Goal: Information Seeking & Learning: Learn about a topic

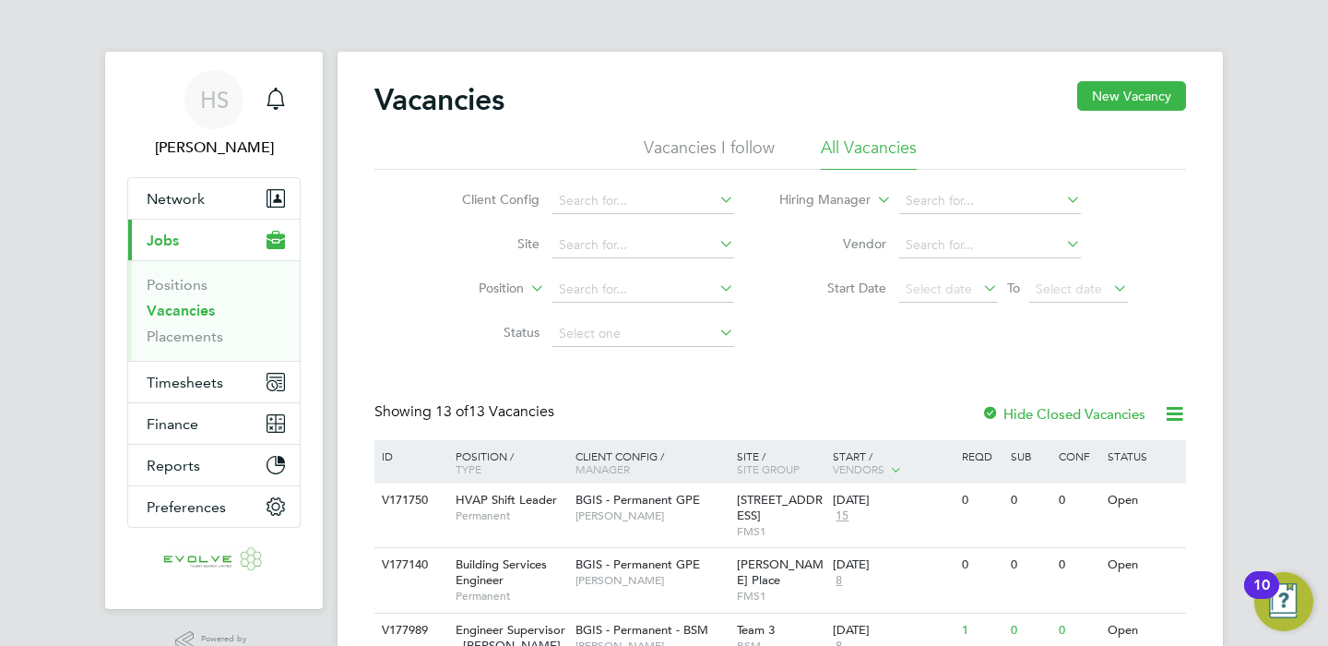
scroll to position [256, 0]
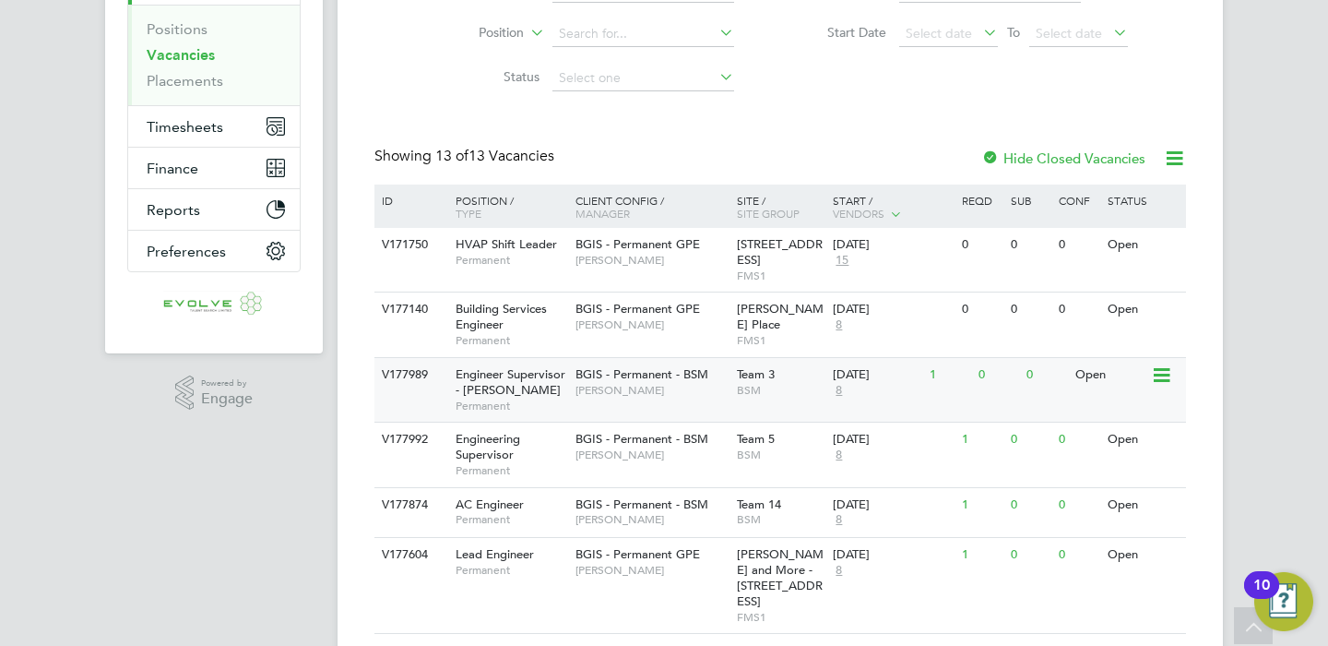
click at [626, 394] on span "[PERSON_NAME]" at bounding box center [652, 390] width 152 height 15
click at [632, 458] on span "[PERSON_NAME]" at bounding box center [652, 454] width 152 height 15
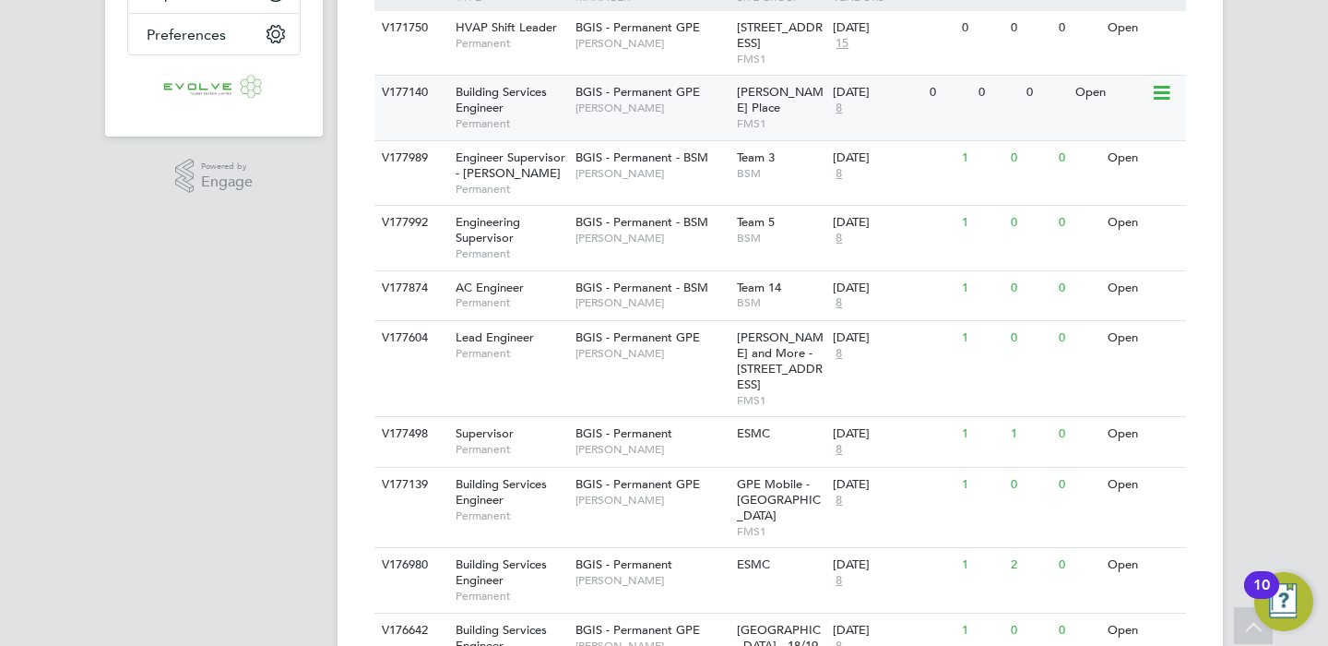
scroll to position [734, 0]
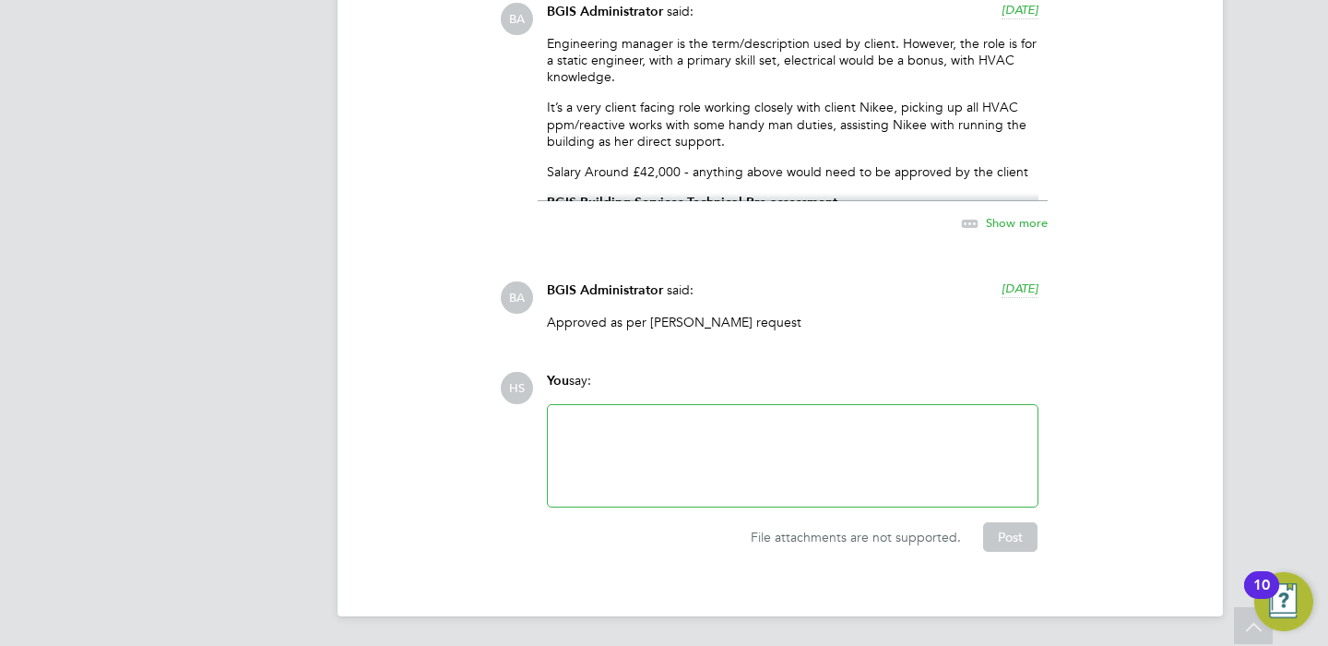
scroll to position [2462, 0]
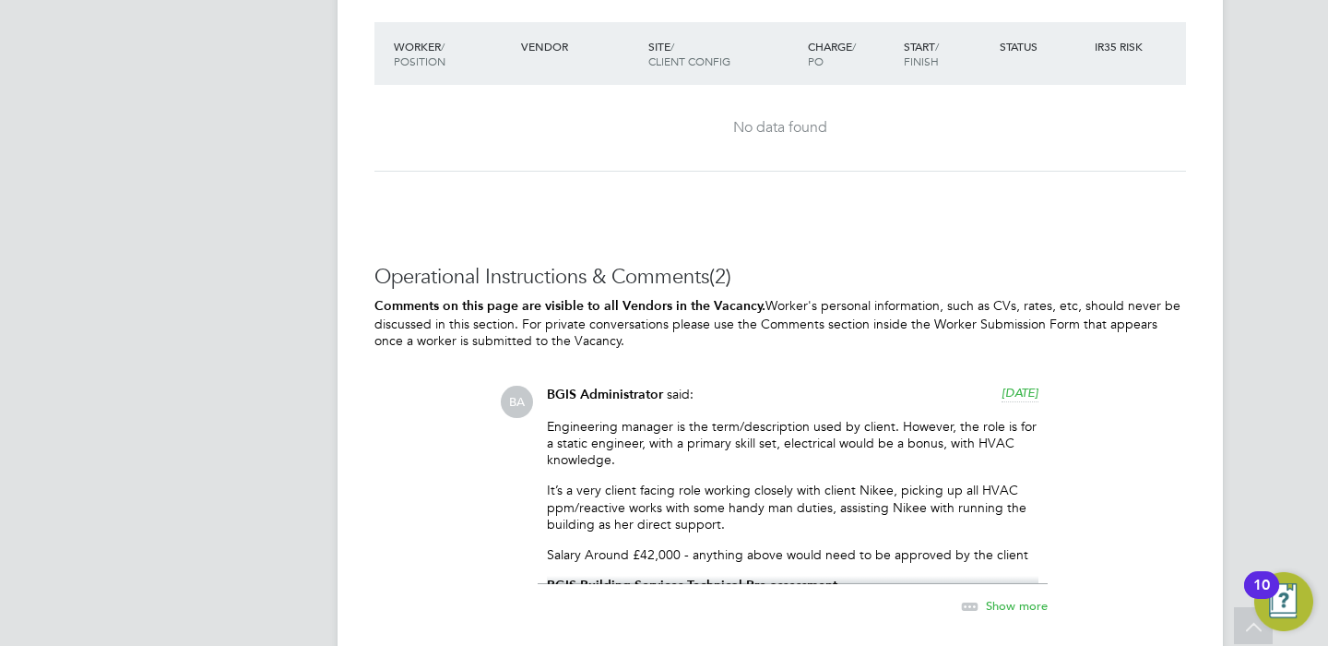
click at [1026, 605] on span "Show more" at bounding box center [1017, 606] width 62 height 16
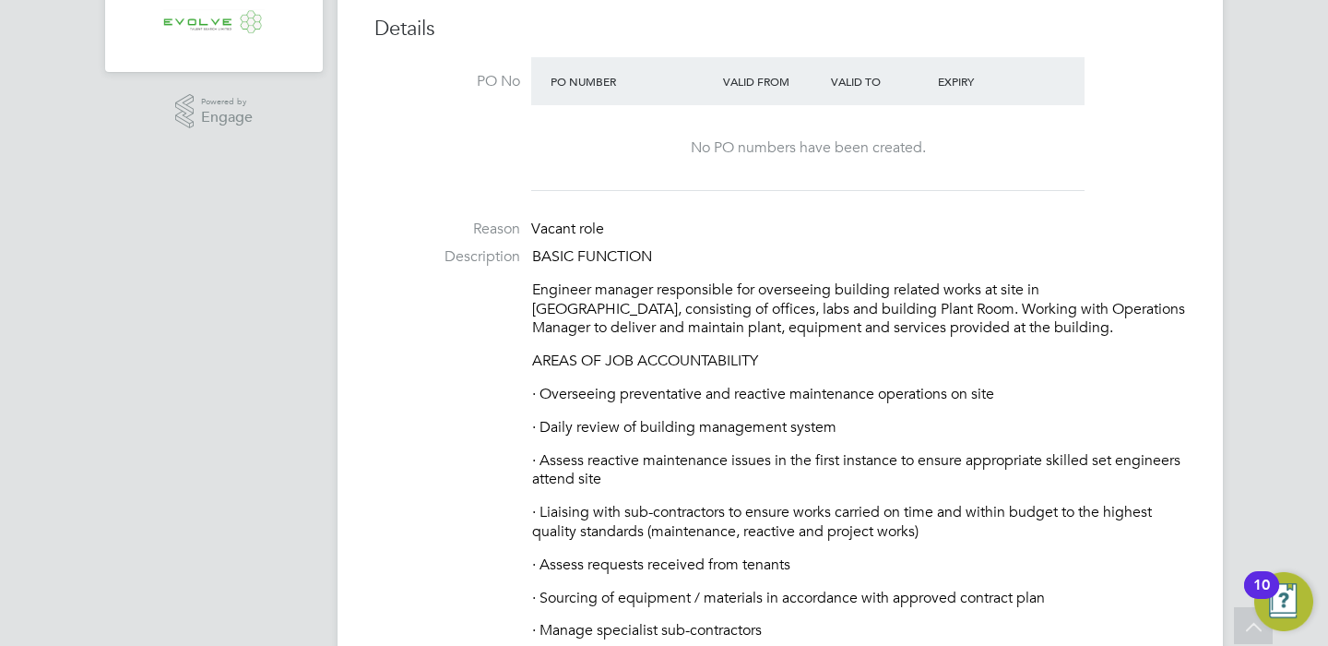
scroll to position [664, 0]
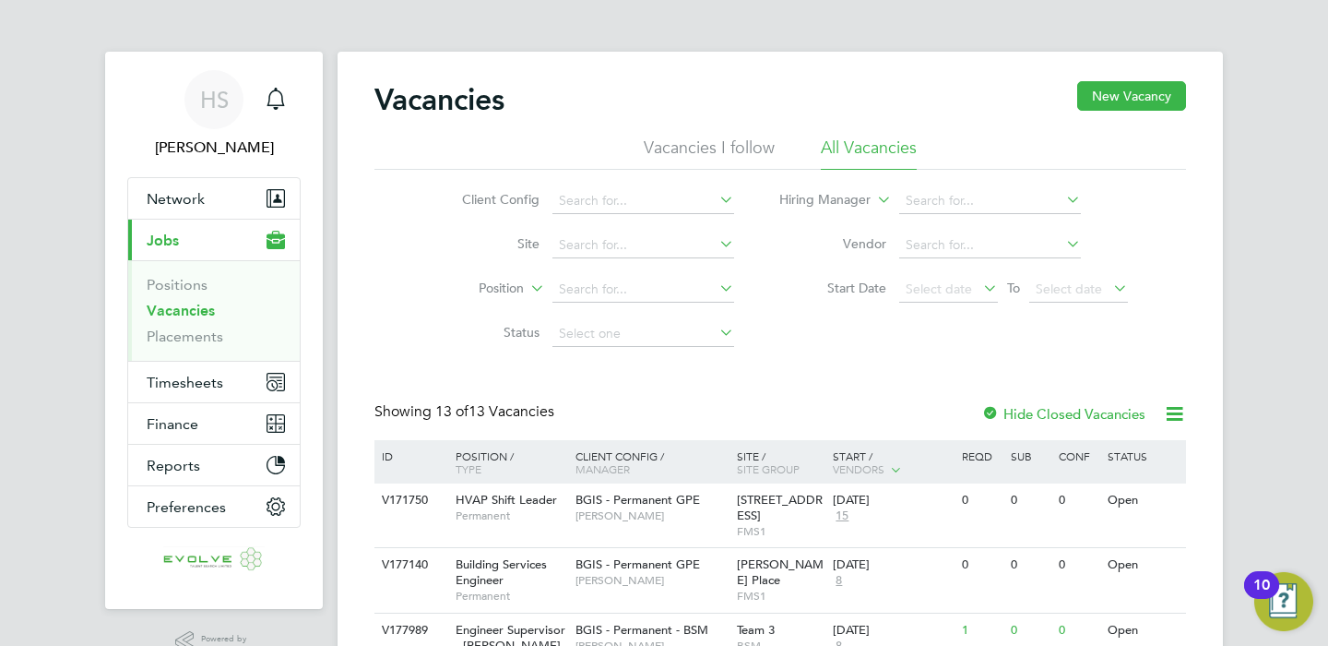
click at [185, 312] on link "Vacancies" at bounding box center [181, 311] width 68 height 18
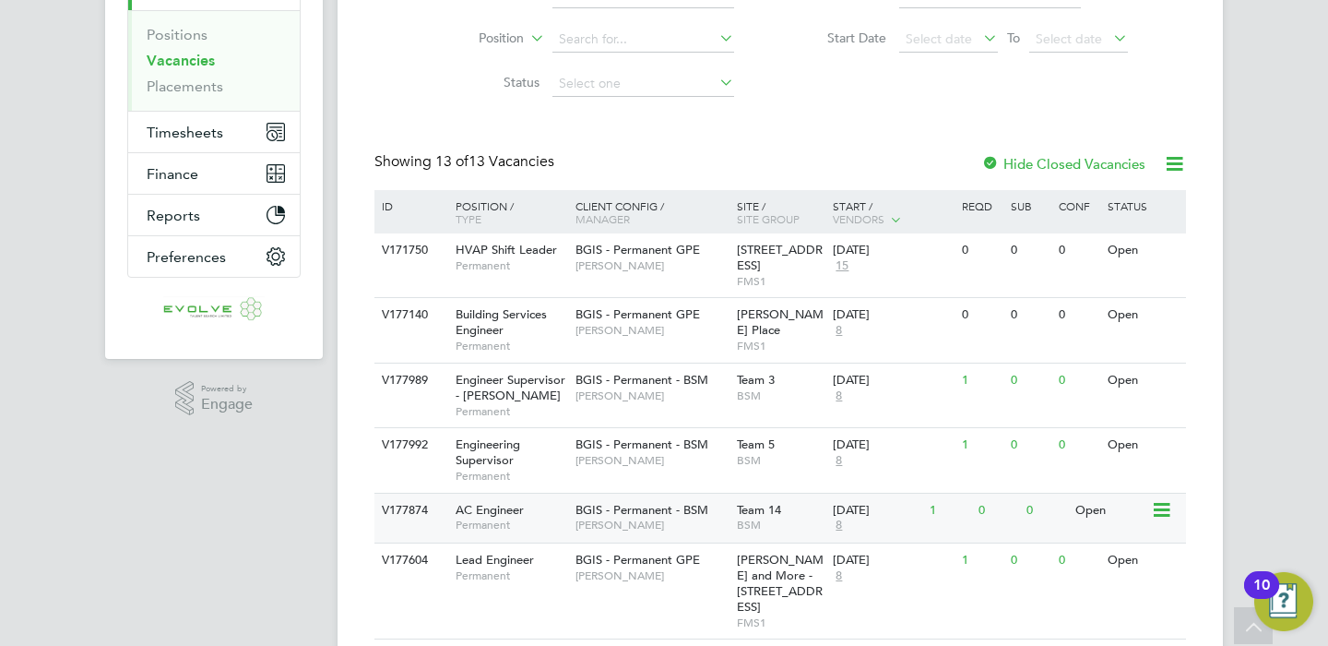
scroll to position [244, 0]
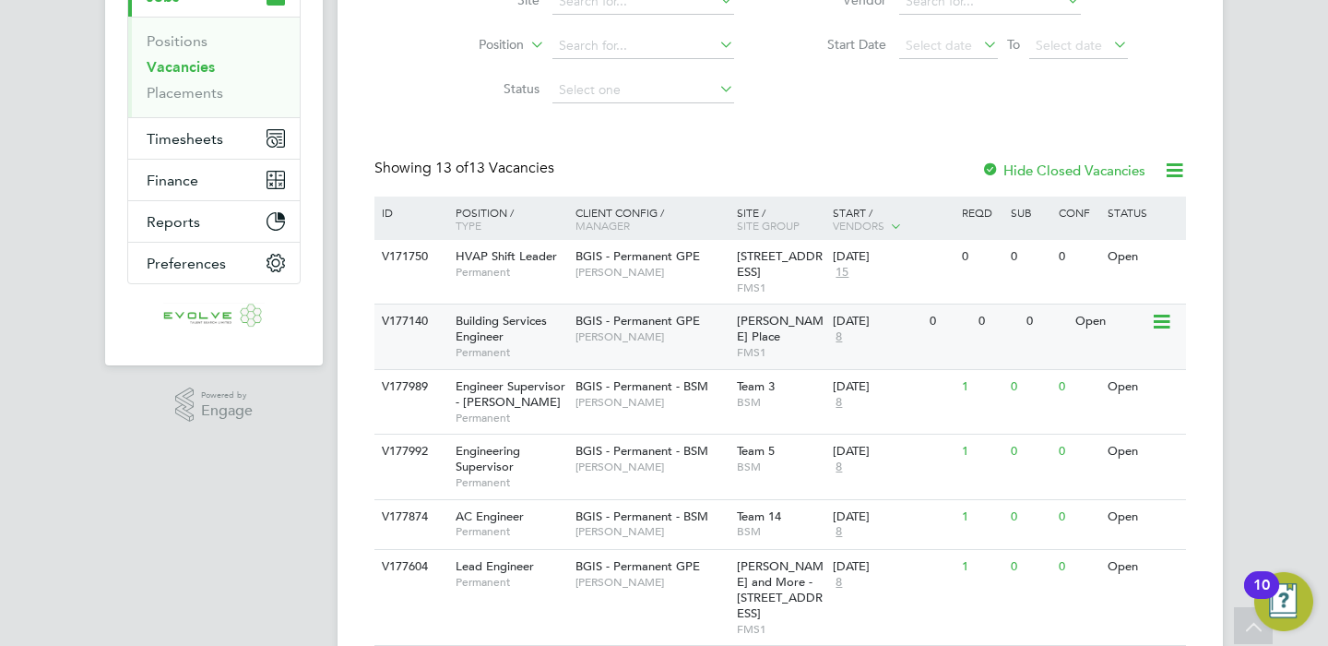
click at [551, 335] on div "Building Services Engineer Permanent" at bounding box center [506, 336] width 129 height 64
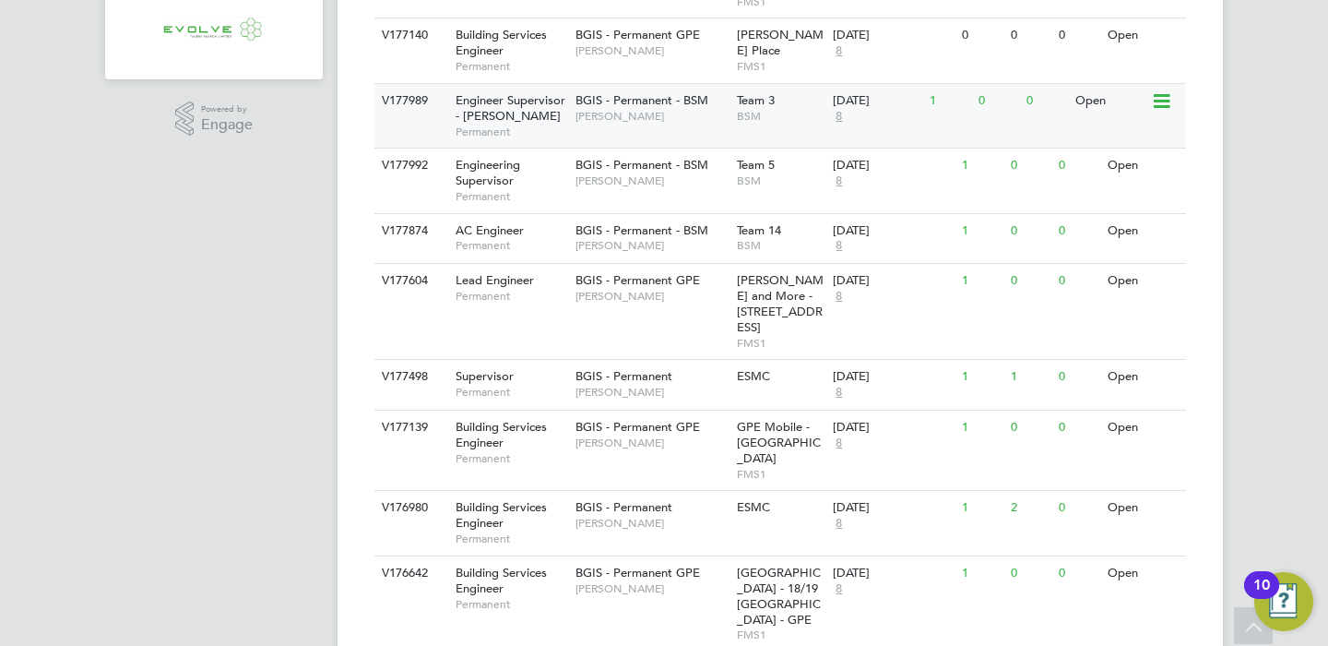
scroll to position [501, 0]
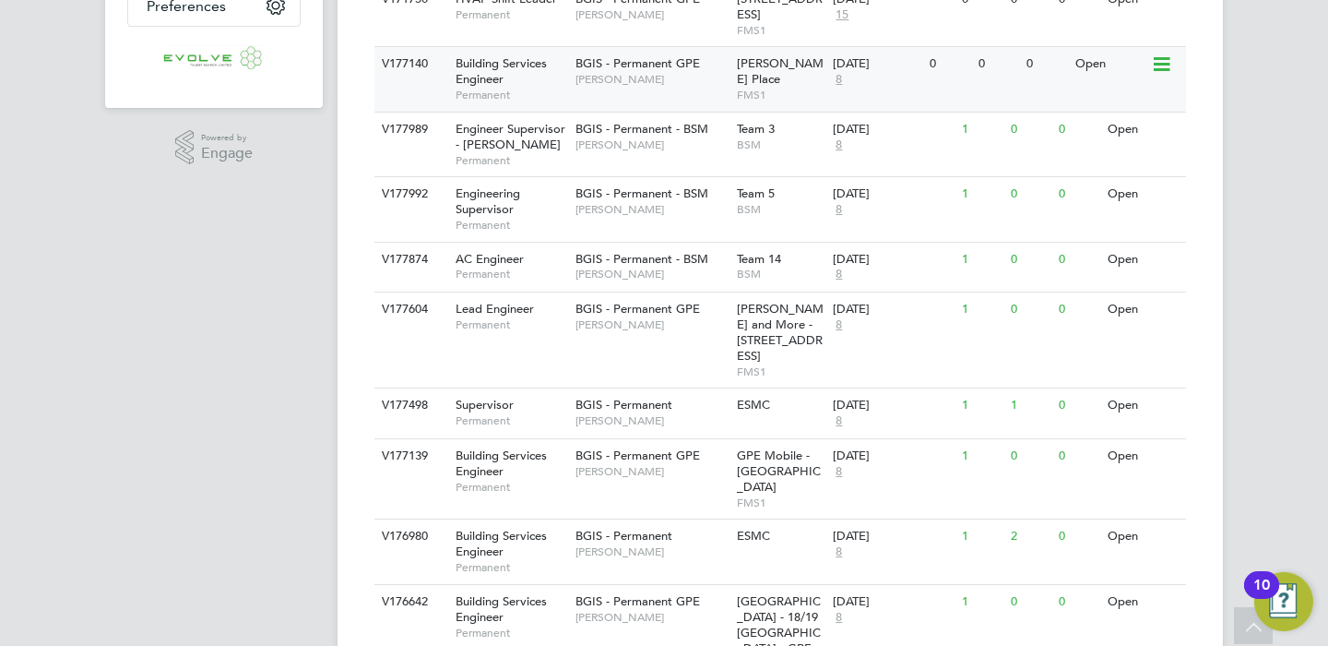
click at [690, 89] on div "BGIS - Permanent GPE Jasmin Padmore" at bounding box center [651, 71] width 161 height 48
click at [684, 216] on div "BGIS - Permanent - BSM Len Cowling" at bounding box center [651, 201] width 161 height 48
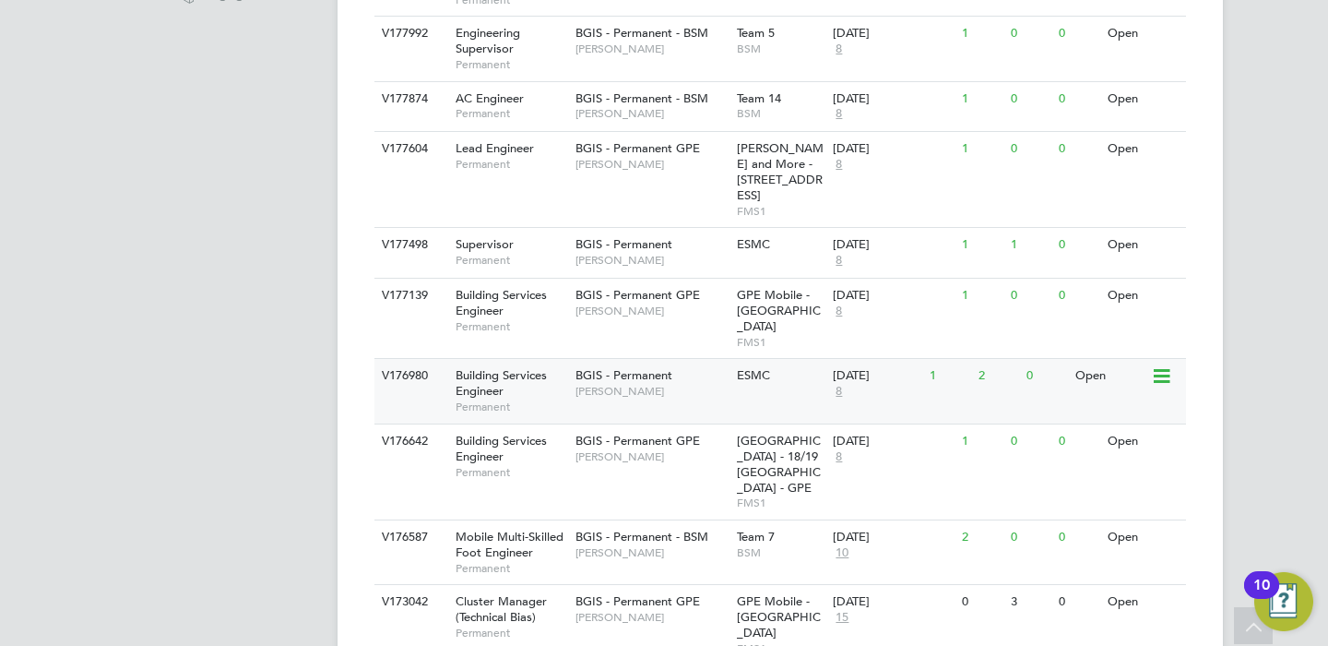
scroll to position [752, 0]
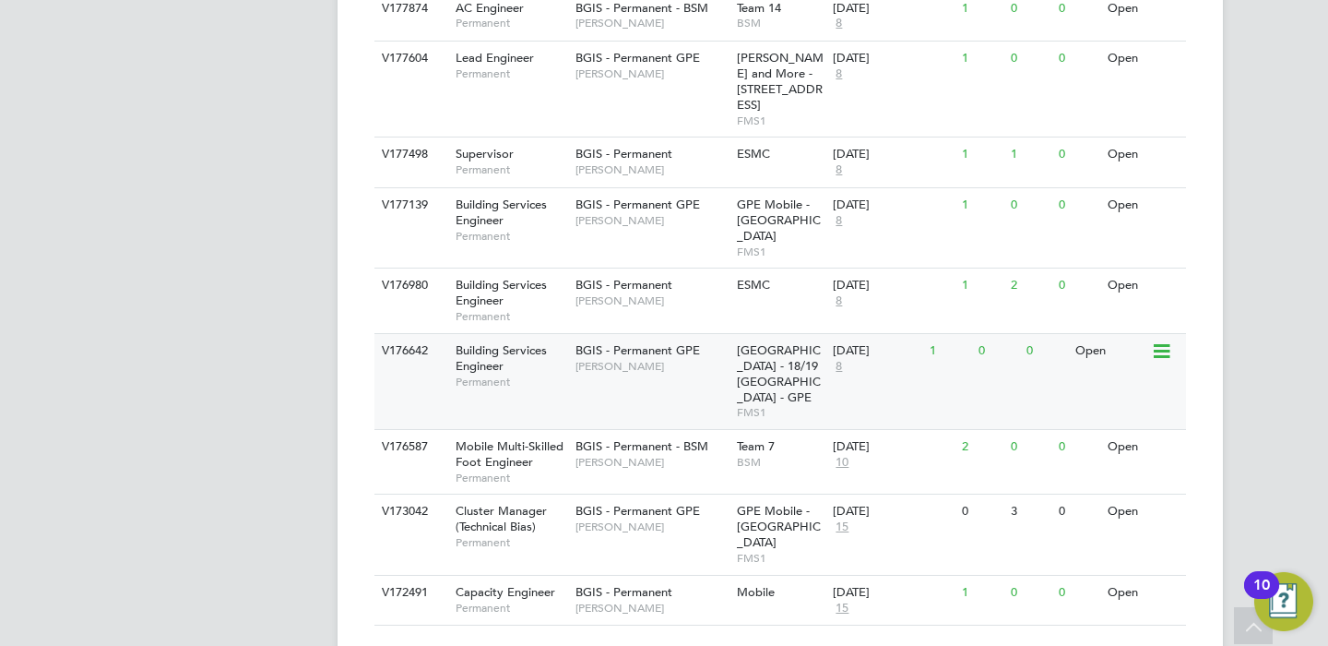
click at [697, 354] on div "V176642 Building Services Engineer Permanent BGIS - Permanent GPE Michael Green…" at bounding box center [781, 381] width 812 height 96
click at [559, 430] on div "Mobile Multi-Skilled Foot Engineer Permanent" at bounding box center [506, 462] width 129 height 64
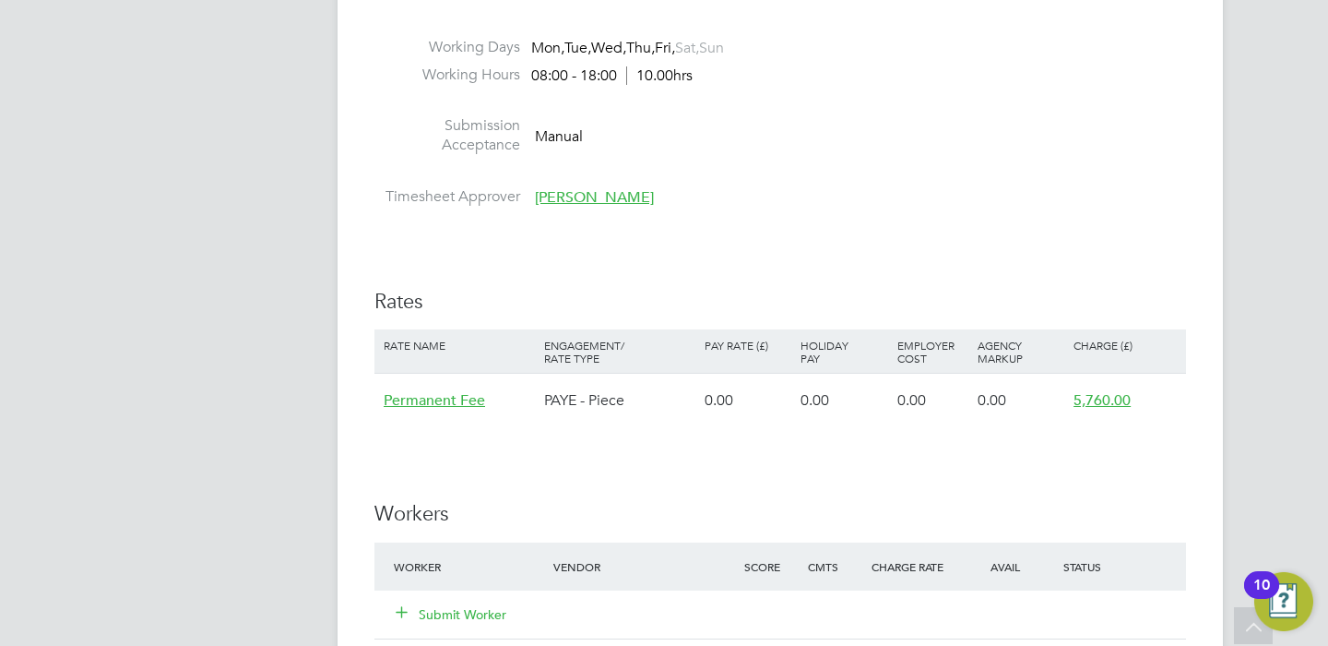
scroll to position [1402, 0]
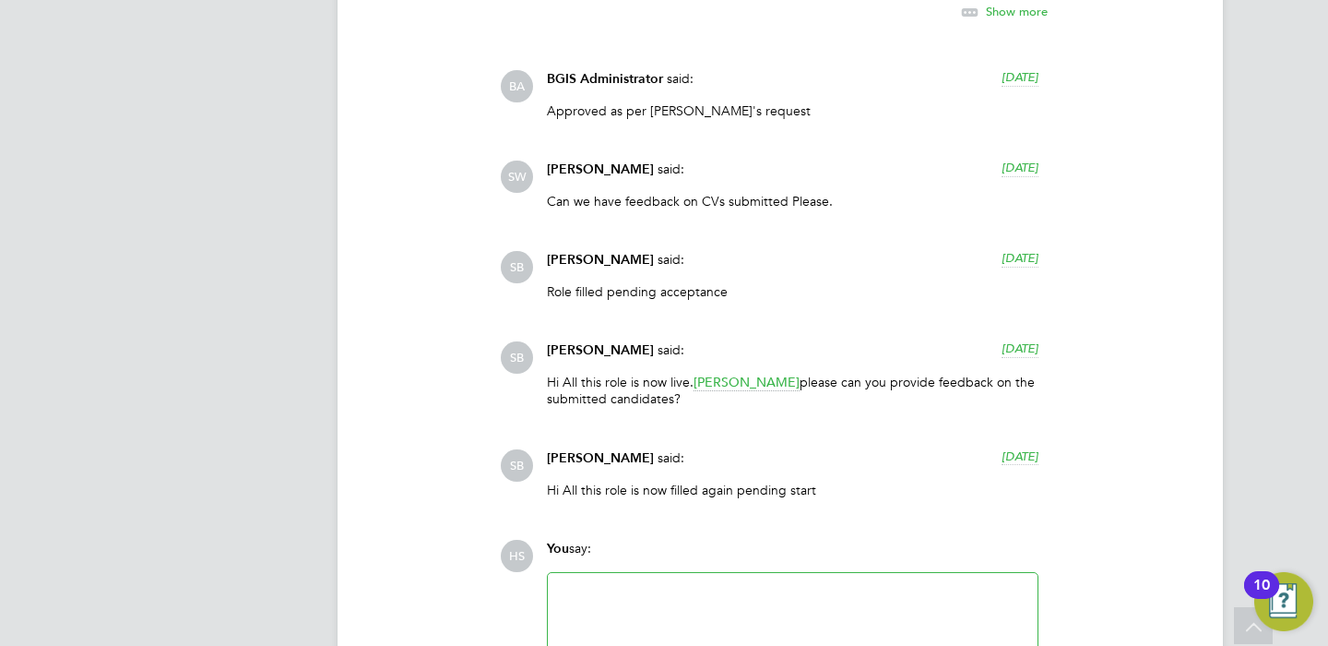
scroll to position [3505, 0]
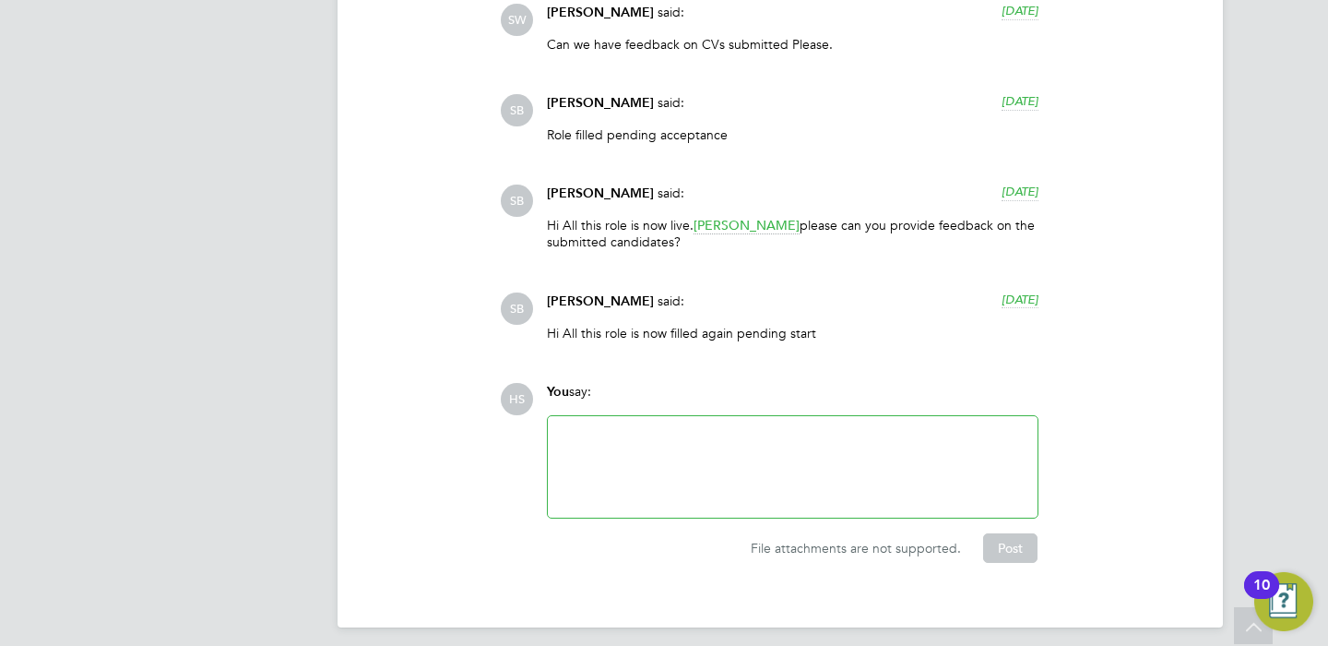
drag, startPoint x: 767, startPoint y: 258, endPoint x: 752, endPoint y: 244, distance: 20.9
click at [760, 251] on div "Hi All this role is now live. Jasmin Padmore please can you provide feedback on…" at bounding box center [793, 240] width 492 height 47
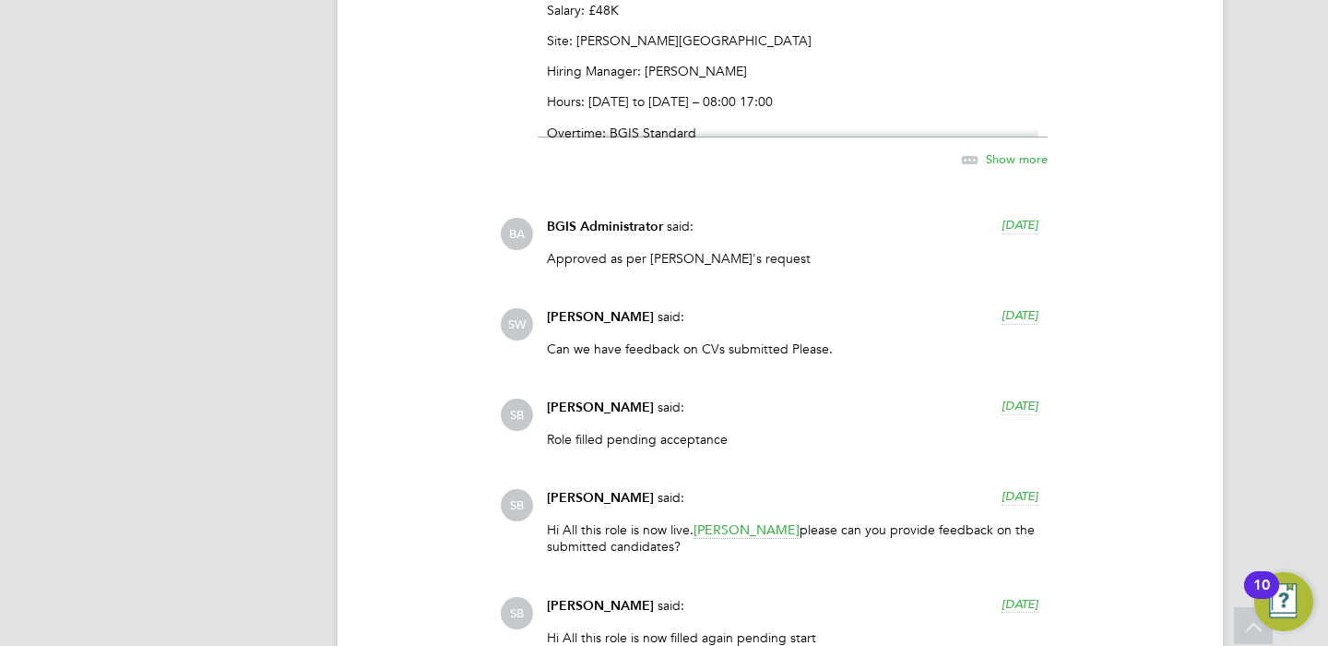
scroll to position [3139, 0]
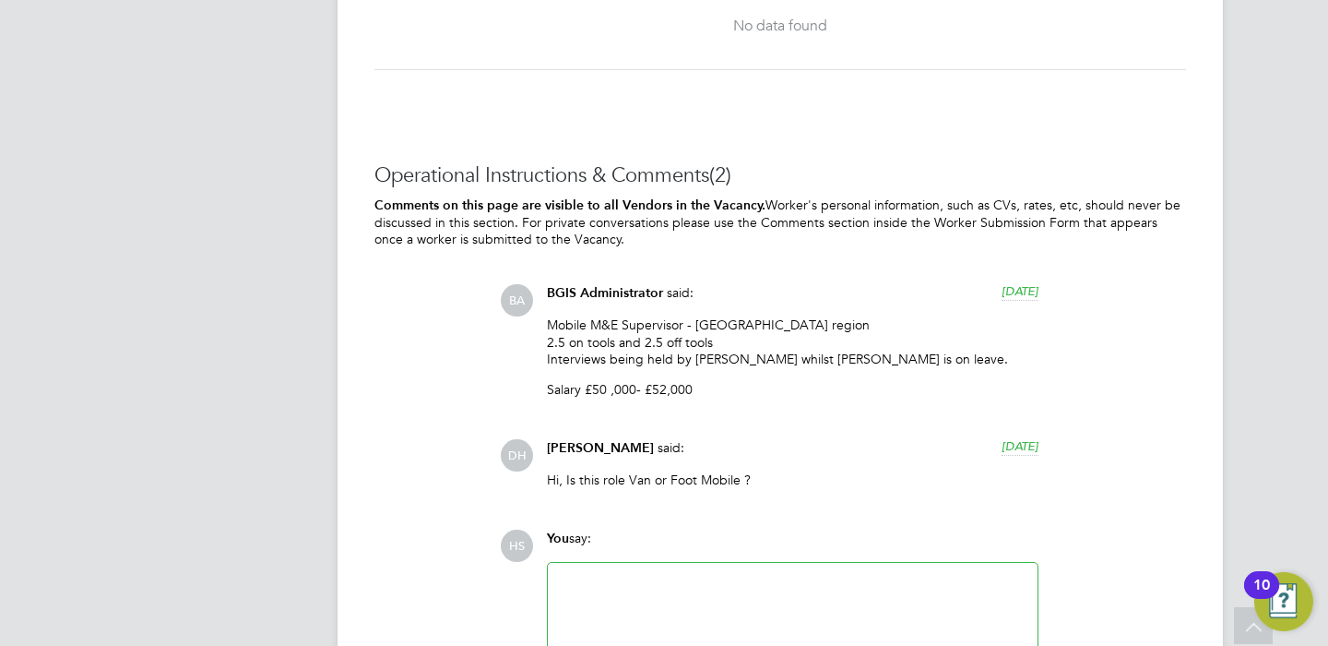
scroll to position [2779, 0]
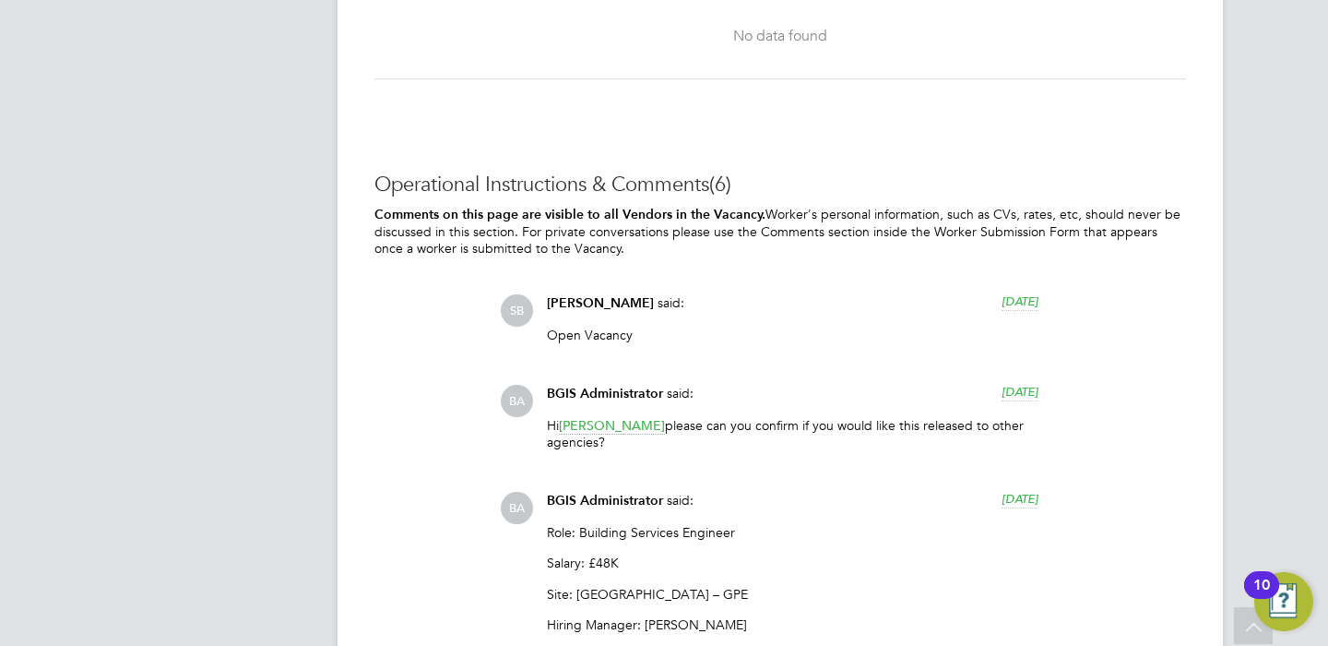
scroll to position [3009, 0]
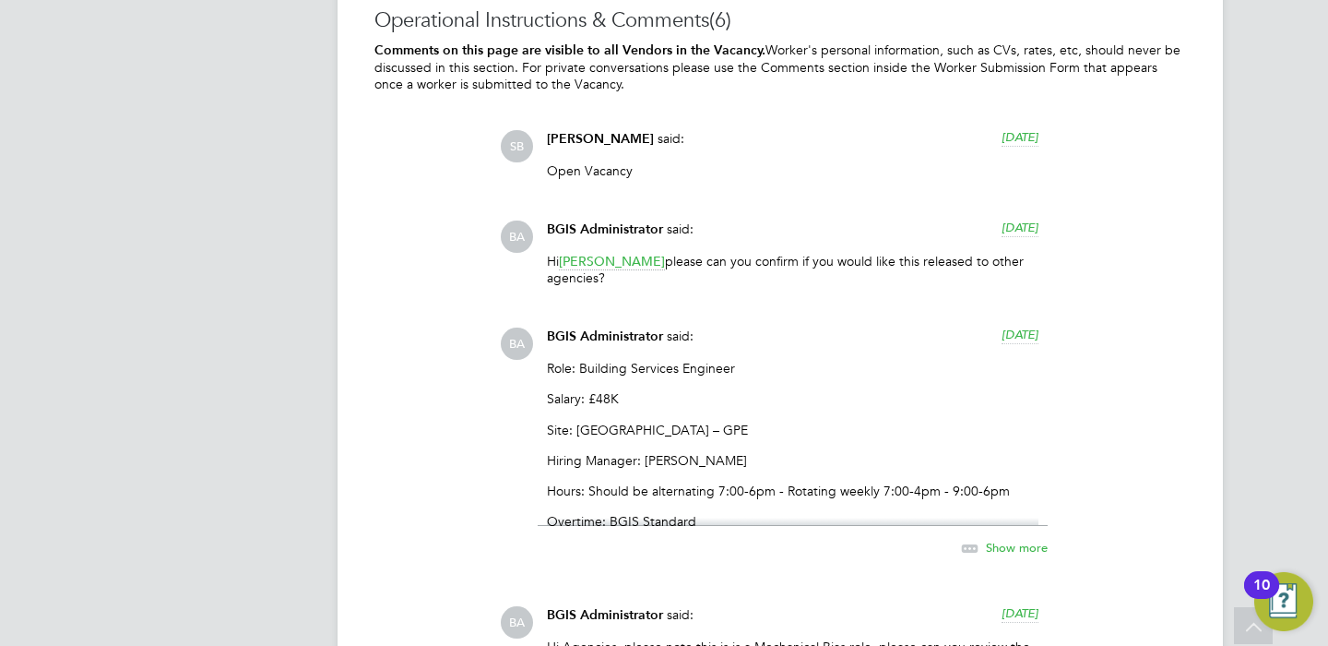
click at [982, 543] on icon at bounding box center [970, 548] width 23 height 23
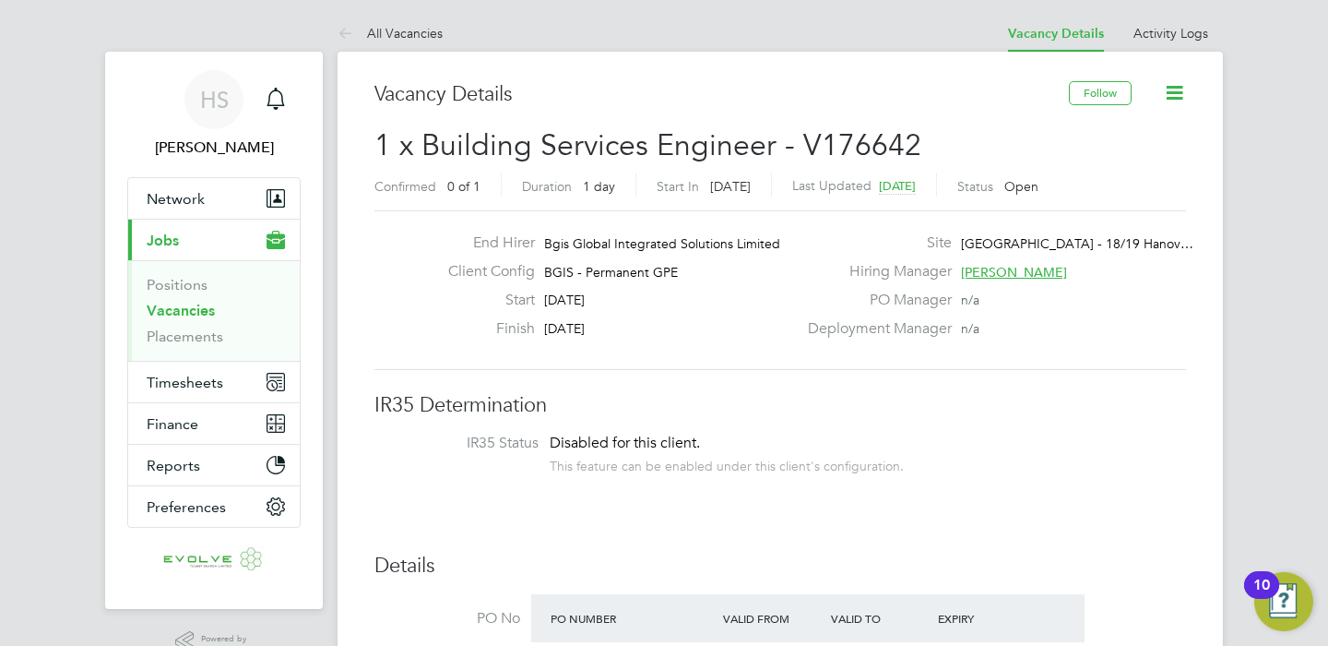
scroll to position [1150, 0]
